Goal: Navigation & Orientation: Find specific page/section

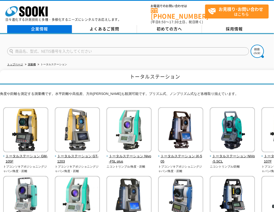
click at [40, 25] on link "企業情報" at bounding box center [39, 29] width 65 height 8
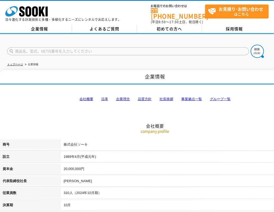
click at [89, 97] on link "会社概要" at bounding box center [86, 99] width 14 height 4
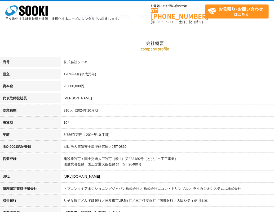
scroll to position [14, 0]
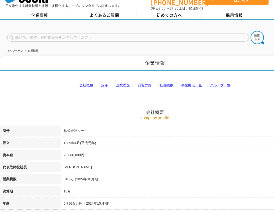
click at [195, 83] on link "事業拠点一覧" at bounding box center [191, 85] width 21 height 4
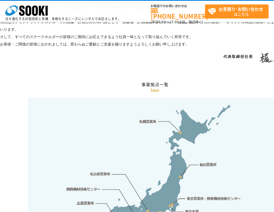
scroll to position [1063, 0]
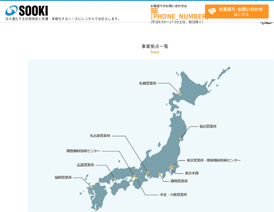
click at [177, 192] on link "本社・大阪営業所" at bounding box center [173, 194] width 28 height 5
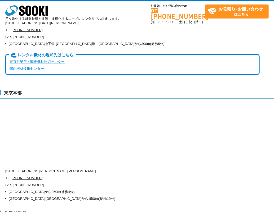
scroll to position [1358, 0]
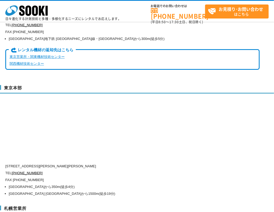
click at [20, 62] on link "関西機材技術センター" at bounding box center [27, 64] width 34 height 4
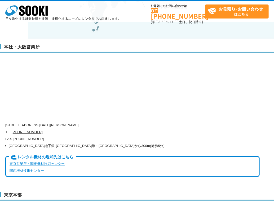
scroll to position [1252, 0]
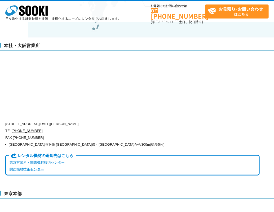
click at [15, 168] on link "関西機材技術センター" at bounding box center [27, 170] width 34 height 4
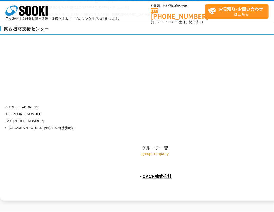
scroll to position [2390, 0]
